Goal: Transaction & Acquisition: Purchase product/service

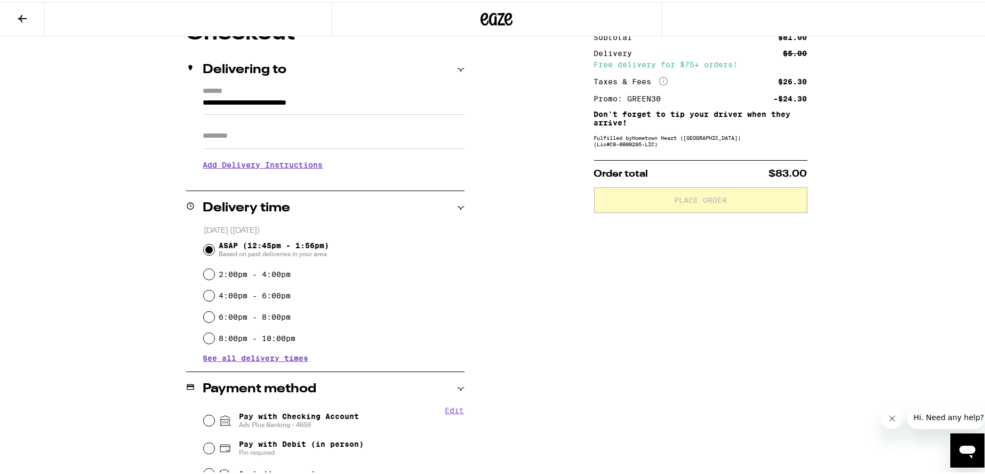
scroll to position [109, 0]
click at [424, 243] on div "ASAP (12:45pm - 1:56pm) Based on past deliveries in your area" at bounding box center [334, 247] width 261 height 28
click at [410, 248] on div "ASAP (12:45pm - 1:56pm) Based on past deliveries in your area" at bounding box center [334, 247] width 261 height 28
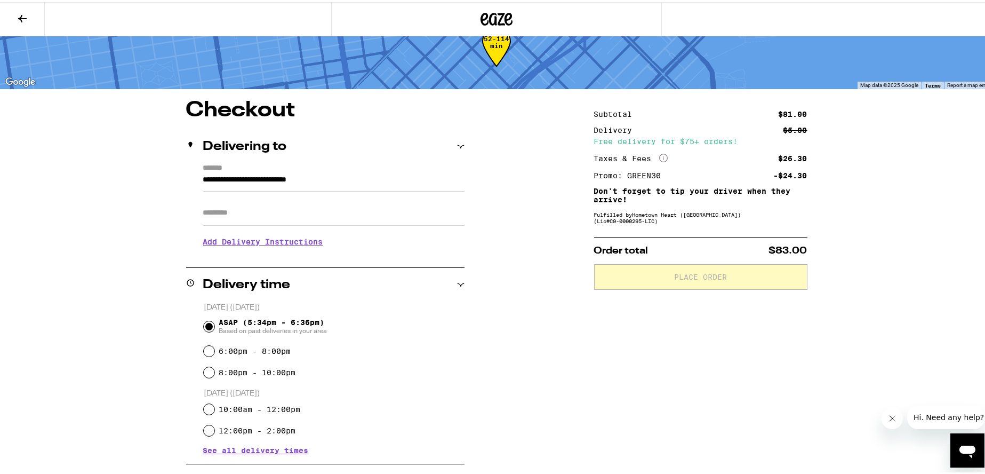
scroll to position [294, 0]
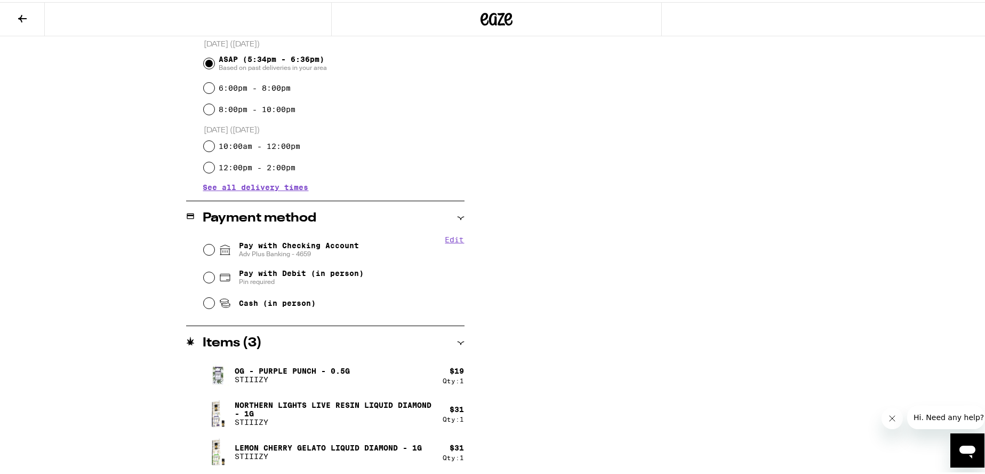
click at [266, 247] on span "Pay with Checking Account Adv Plus Banking - 4659" at bounding box center [299, 247] width 120 height 17
click at [214, 247] on input "Pay with Checking Account Adv Plus Banking - 4659" at bounding box center [209, 247] width 11 height 11
radio input "true"
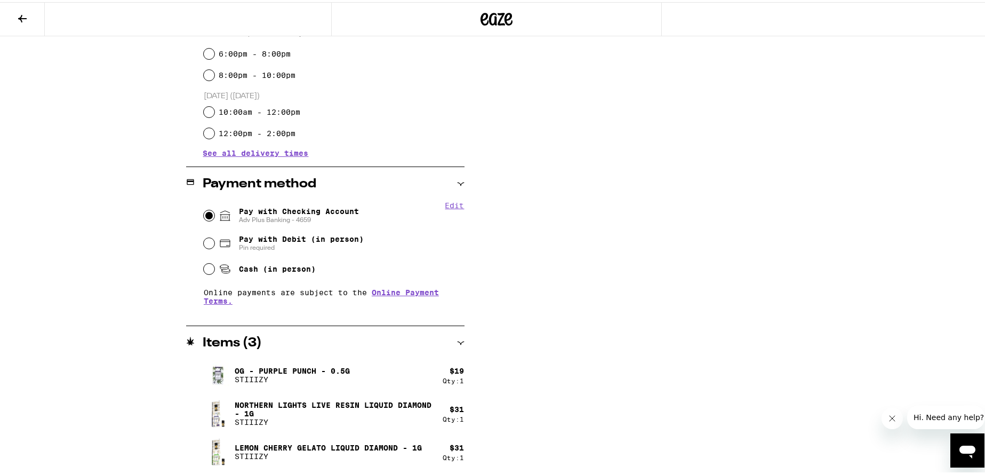
scroll to position [0, 0]
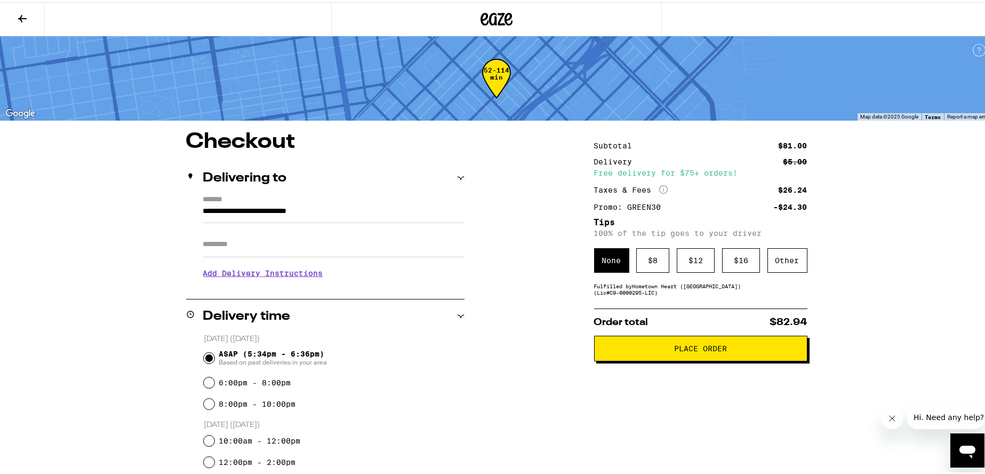
click at [648, 355] on button "Place Order" at bounding box center [700, 346] width 213 height 26
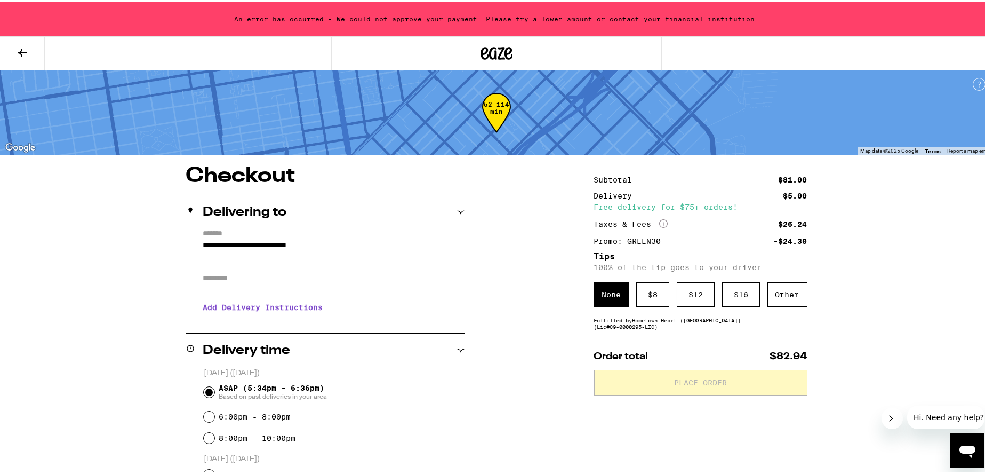
click at [21, 48] on icon at bounding box center [22, 50] width 9 height 7
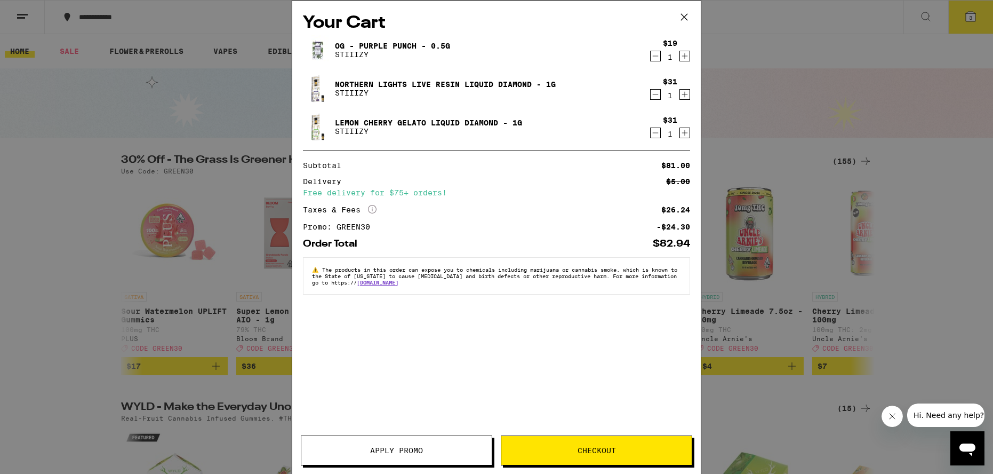
click at [683, 17] on icon at bounding box center [684, 17] width 16 height 16
click at [458, 230] on div "Subtotal $81.00 Delivery $5.00 Free delivery for $75+ orders! Taxes & Fees More…" at bounding box center [496, 196] width 387 height 69
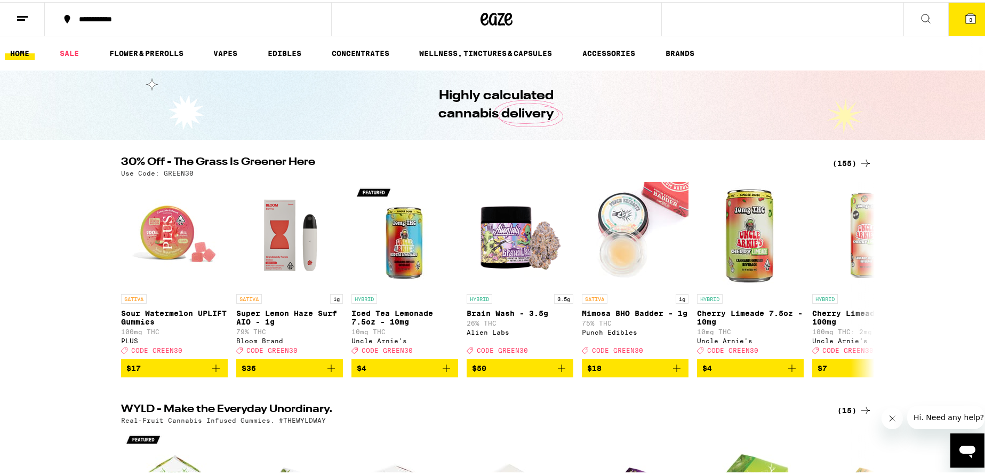
click at [971, 11] on button "3" at bounding box center [971, 17] width 45 height 33
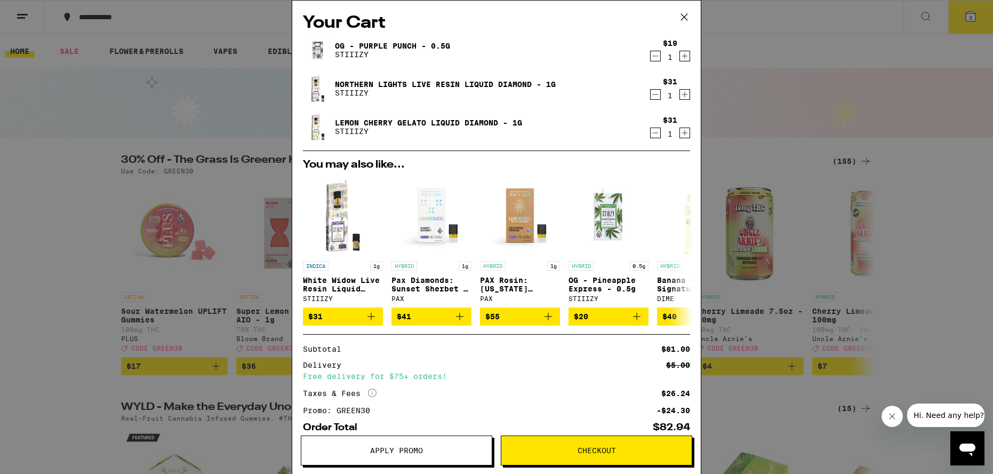
click at [389, 447] on span "Apply Promo" at bounding box center [396, 450] width 53 height 7
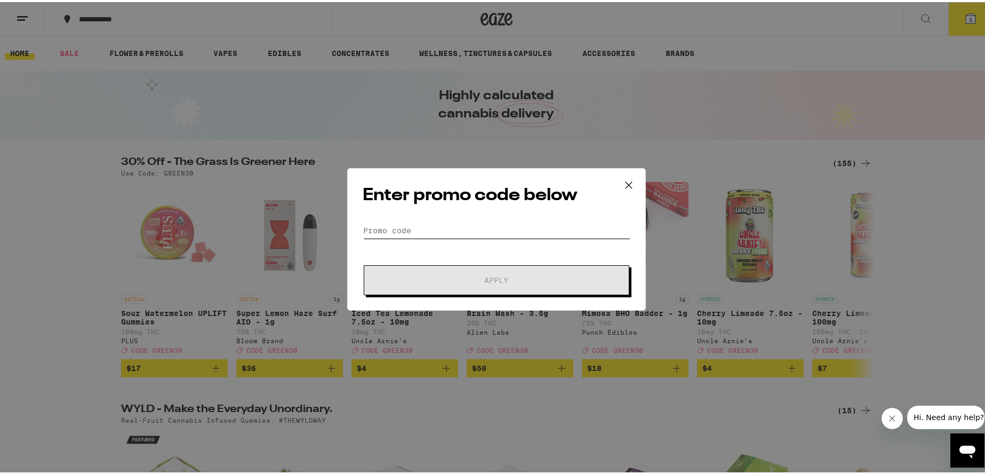
click at [404, 225] on input "Promo Code" at bounding box center [497, 228] width 268 height 16
type input "e"
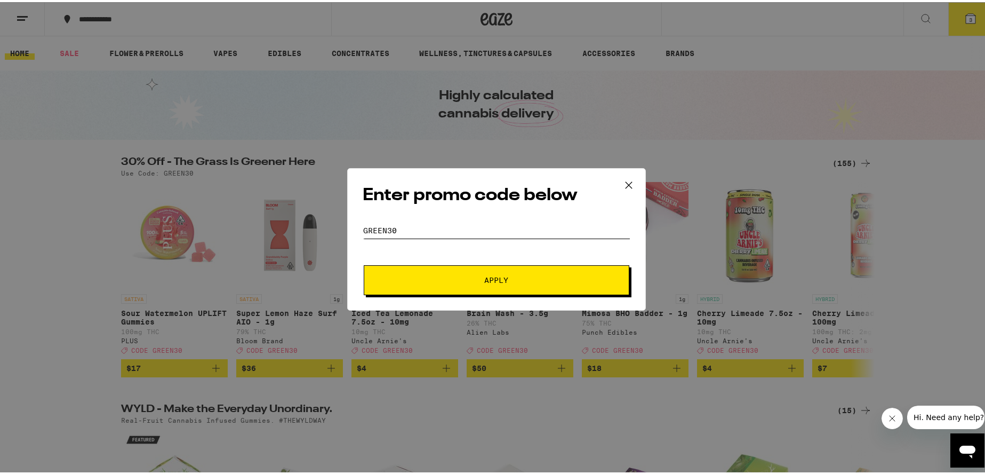
type input "green30"
click at [364, 263] on button "Apply" at bounding box center [497, 278] width 266 height 30
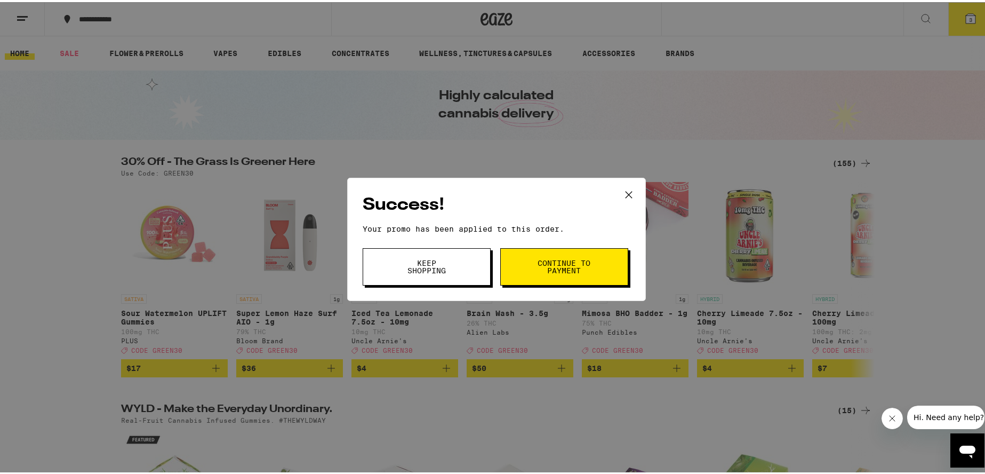
click at [542, 260] on span "Continue to payment" at bounding box center [564, 264] width 54 height 15
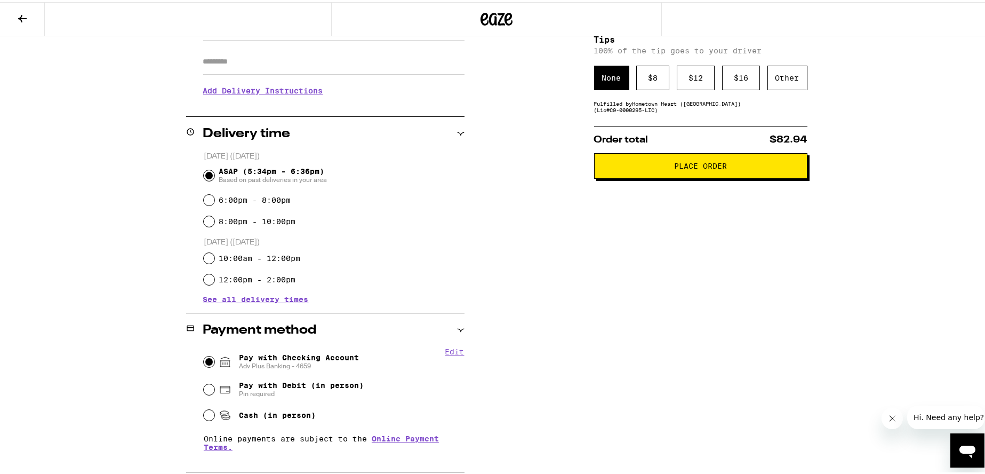
scroll to position [213, 0]
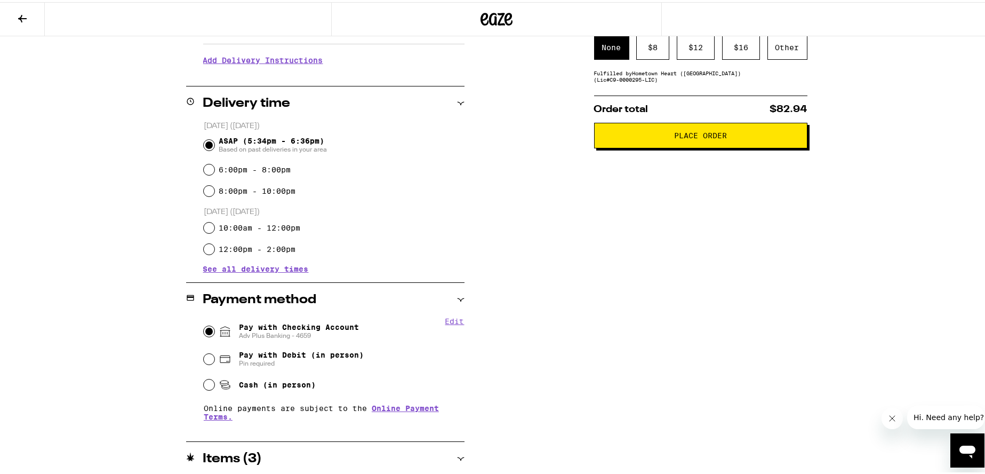
click at [260, 357] on span "Pay with Debit (in person)" at bounding box center [301, 352] width 125 height 9
click at [214, 359] on input "Pay with Debit (in person) Pin required" at bounding box center [209, 357] width 11 height 11
radio input "true"
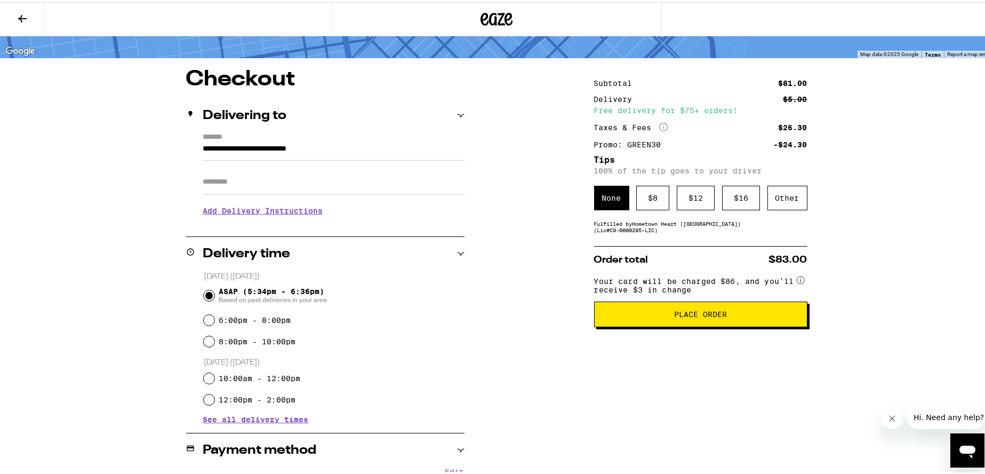
scroll to position [66, 0]
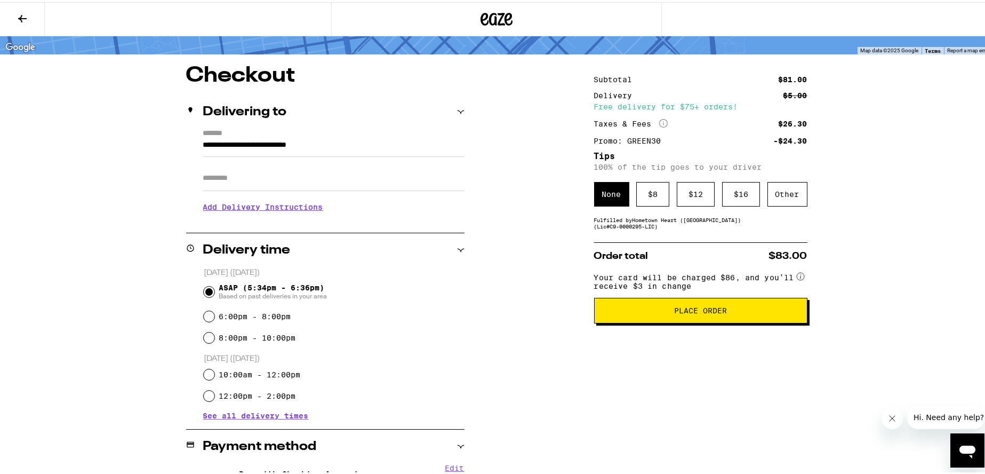
click at [798, 278] on circle at bounding box center [800, 273] width 7 height 7
click at [797, 275] on circle at bounding box center [800, 273] width 7 height 7
click at [636, 283] on span "Your card will be charged $86, and you’ll receive $3 in change" at bounding box center [694, 277] width 201 height 21
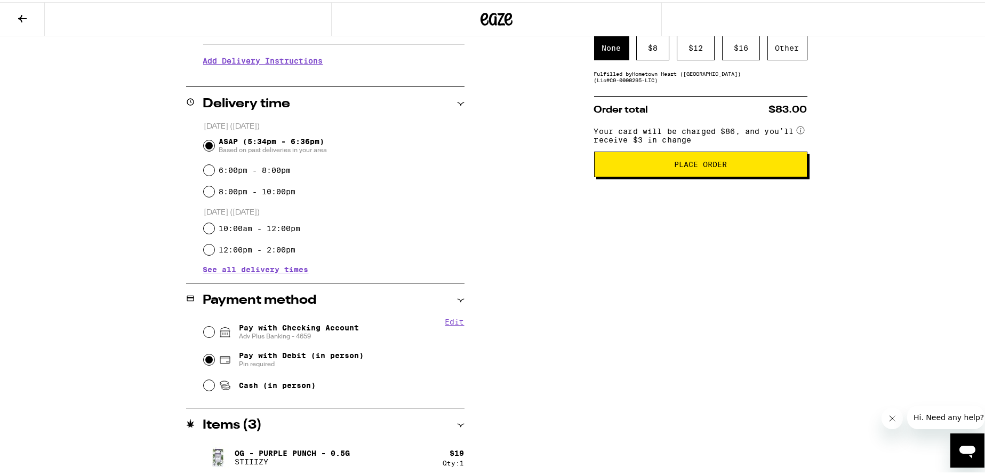
scroll to position [213, 0]
click at [258, 386] on span "Cash (in person)" at bounding box center [277, 382] width 77 height 9
click at [214, 386] on input "Cash (in person)" at bounding box center [209, 382] width 11 height 11
radio input "true"
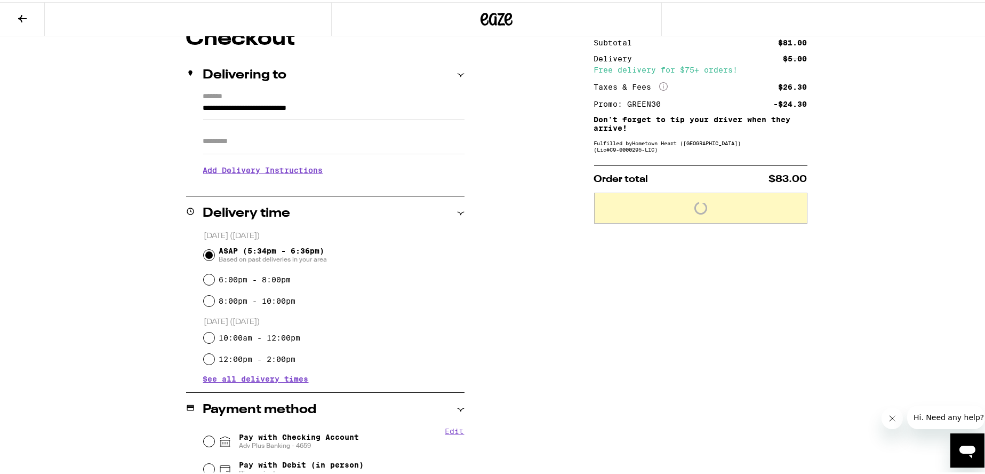
scroll to position [99, 0]
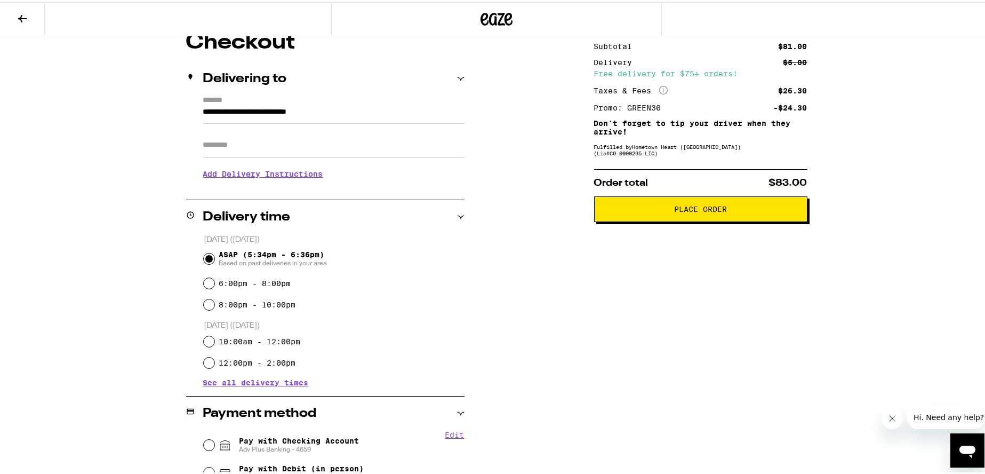
click at [631, 205] on button "Place Order" at bounding box center [700, 207] width 213 height 26
